Goal: Task Accomplishment & Management: Use online tool/utility

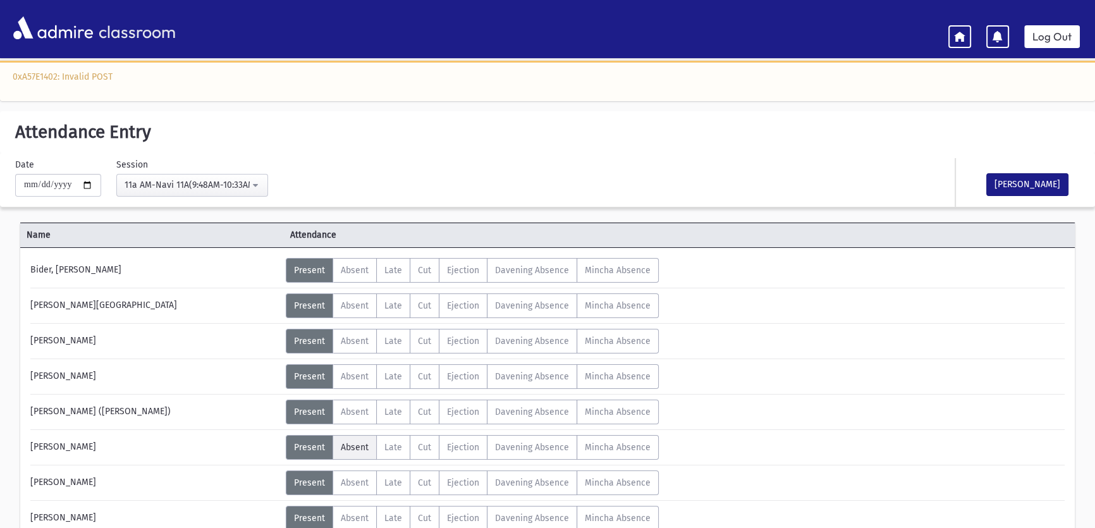
click at [354, 444] on span "Absent" at bounding box center [355, 447] width 28 height 11
click at [319, 443] on span "Present" at bounding box center [309, 447] width 31 height 11
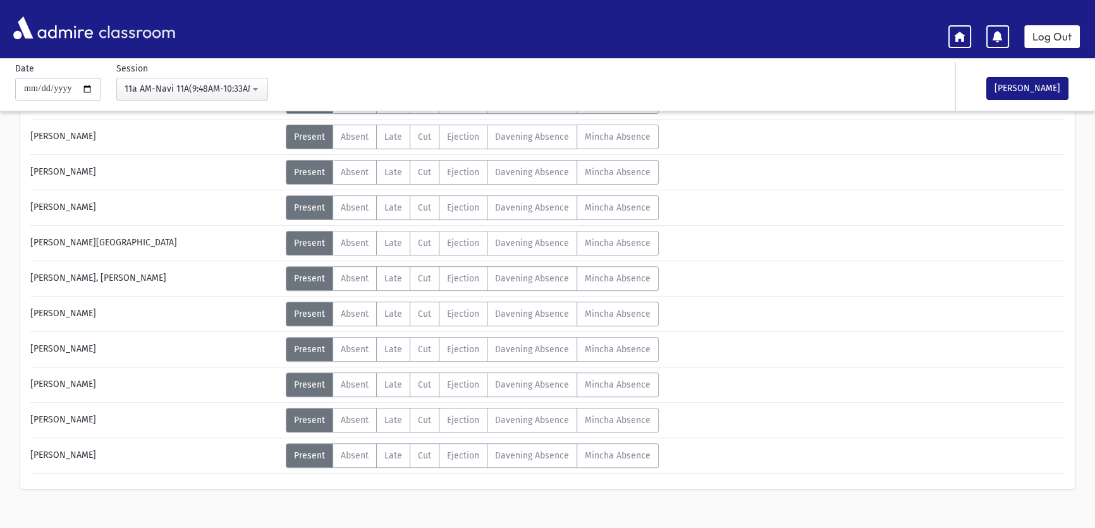
scroll to position [538, 0]
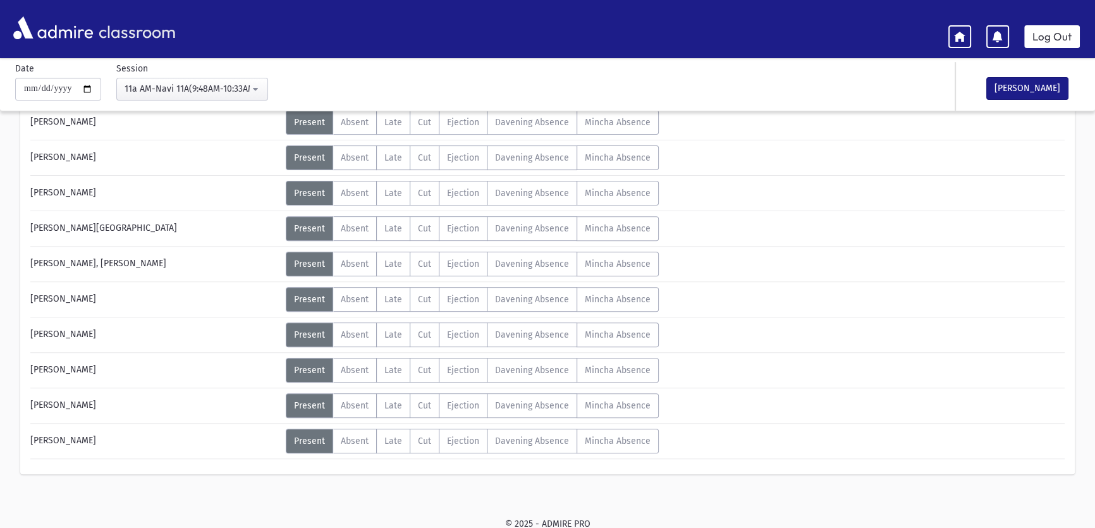
click at [1044, 79] on div "Okay" at bounding box center [988, 61] width 188 height 38
click at [1023, 84] on button "[PERSON_NAME]" at bounding box center [1028, 88] width 82 height 23
click at [1023, 84] on div "Attendance Taken" at bounding box center [1032, 82] width 91 height 11
click at [1039, 32] on link "Log Out" at bounding box center [1053, 36] width 56 height 23
